Goal: Navigation & Orientation: Find specific page/section

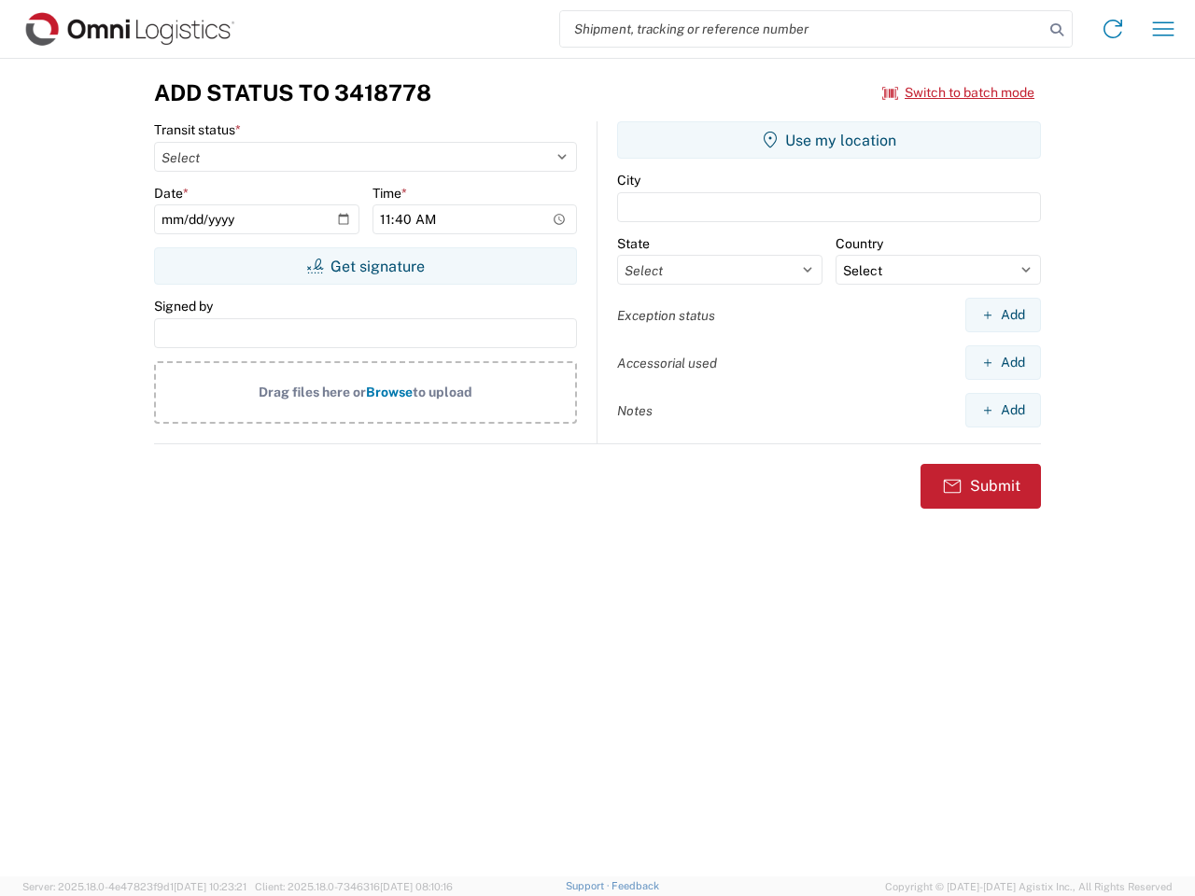
click at [802, 29] on input "search" at bounding box center [801, 28] width 483 height 35
click at [1057, 30] on icon at bounding box center [1057, 30] width 26 height 26
click at [1113, 29] on icon at bounding box center [1113, 29] width 30 height 30
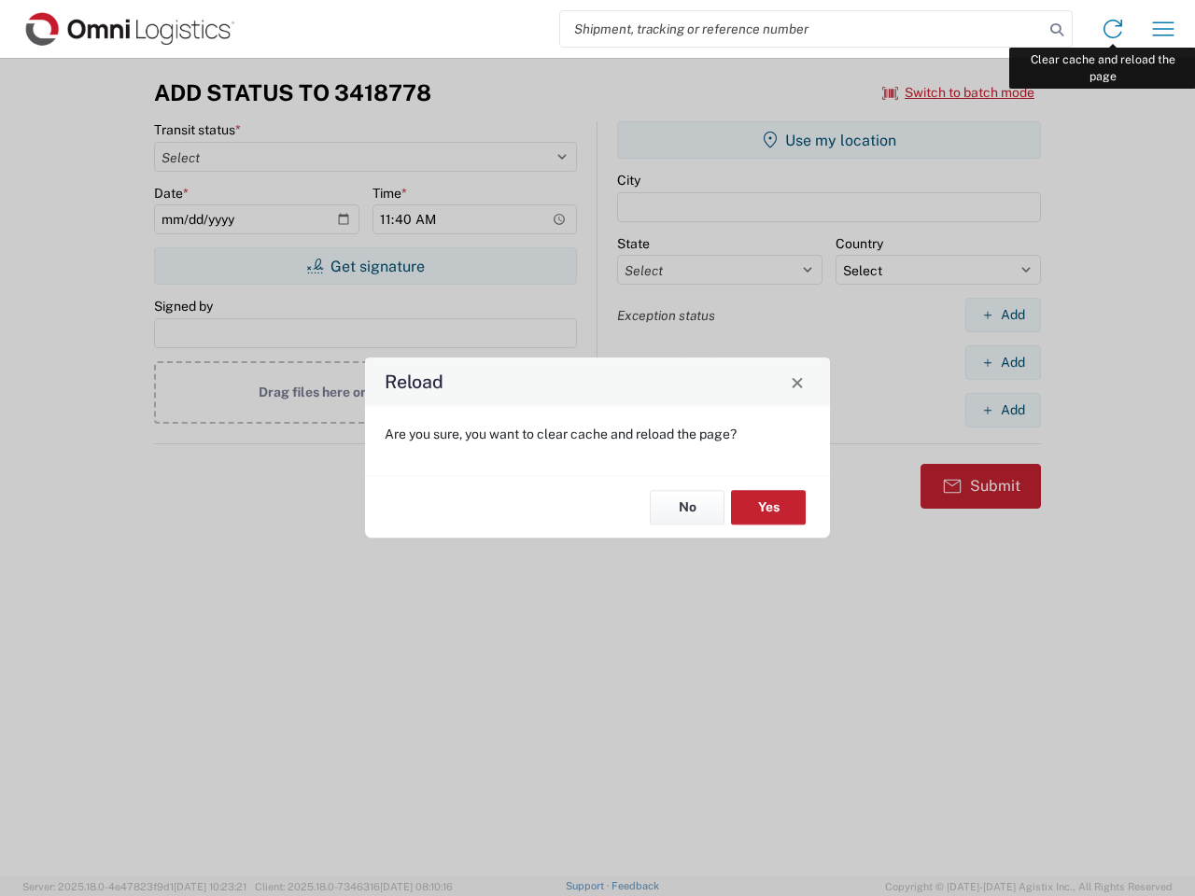
click at [1163, 29] on div "Reload Are you sure, you want to clear cache and reload the page? No Yes" at bounding box center [597, 448] width 1195 height 896
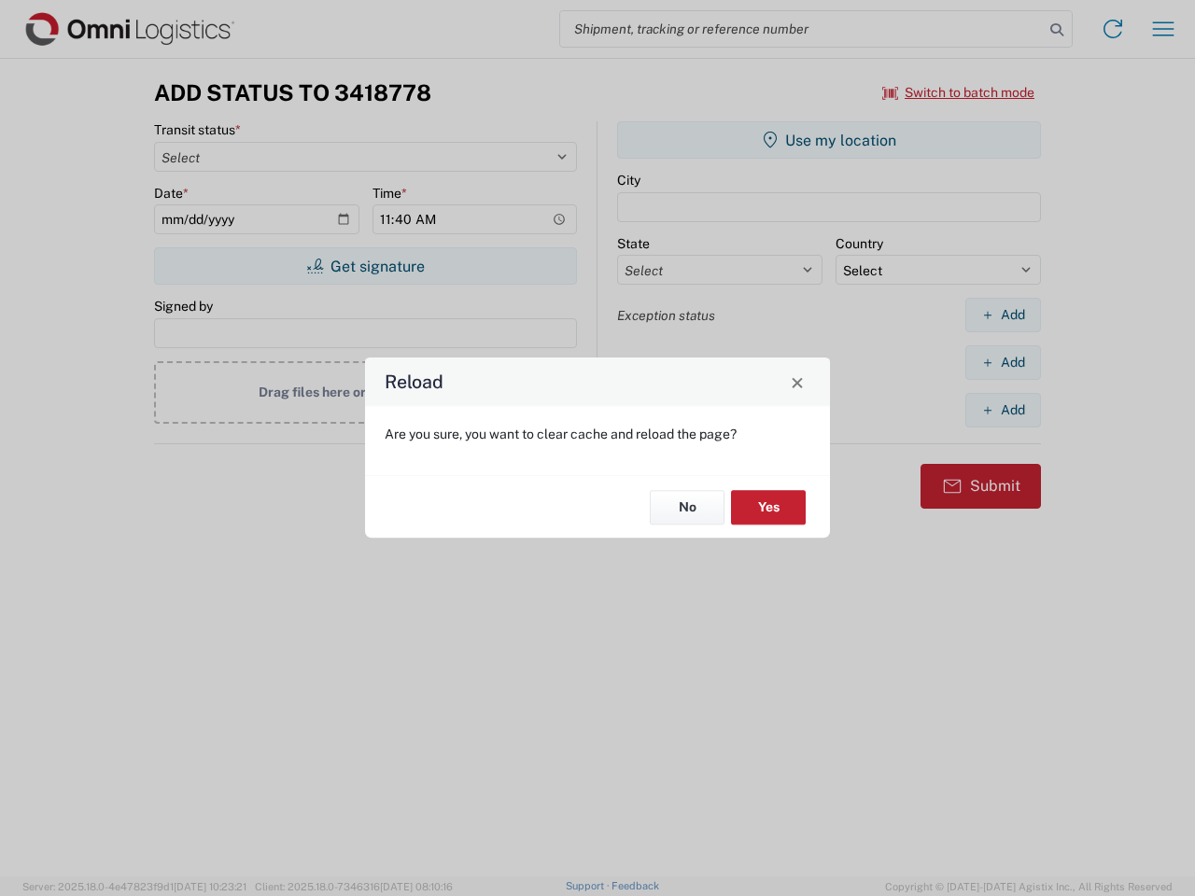
click at [959, 92] on div "Reload Are you sure, you want to clear cache and reload the page? No Yes" at bounding box center [597, 448] width 1195 height 896
click at [365, 266] on div "Reload Are you sure, you want to clear cache and reload the page? No Yes" at bounding box center [597, 448] width 1195 height 896
click at [829, 140] on div "Reload Are you sure, you want to clear cache and reload the page? No Yes" at bounding box center [597, 448] width 1195 height 896
click at [1002, 315] on div "Reload Are you sure, you want to clear cache and reload the page? No Yes" at bounding box center [597, 448] width 1195 height 896
click at [1002, 362] on div "Reload Are you sure, you want to clear cache and reload the page? No Yes" at bounding box center [597, 448] width 1195 height 896
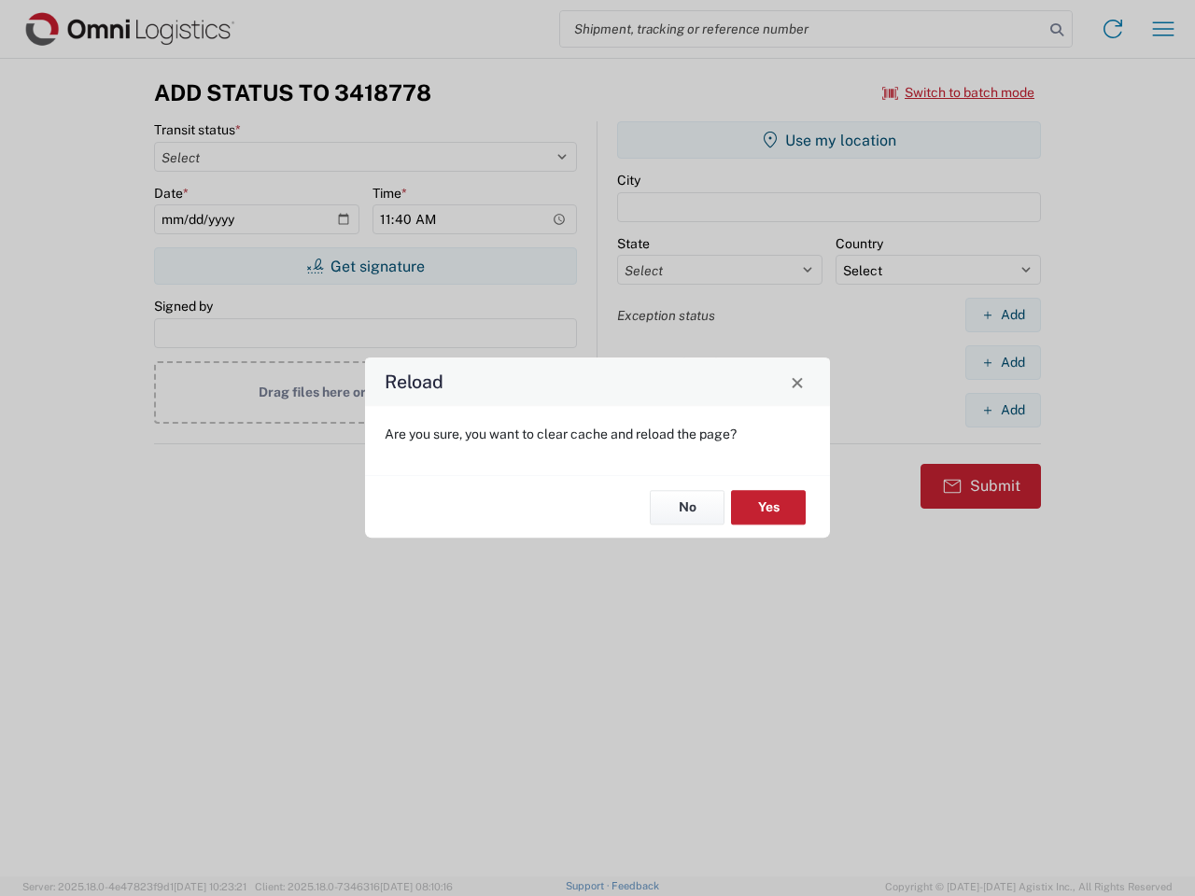
click at [1002, 410] on div "Reload Are you sure, you want to clear cache and reload the page? No Yes" at bounding box center [597, 448] width 1195 height 896
